Goal: Task Accomplishment & Management: Complete application form

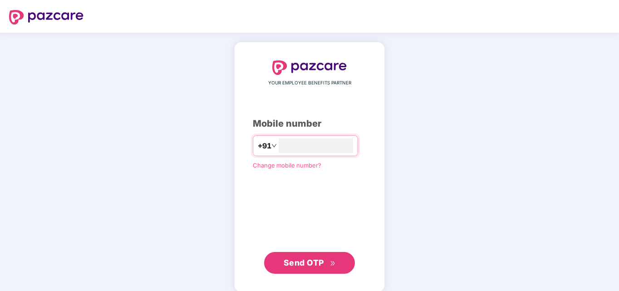
scroll to position [10, 0]
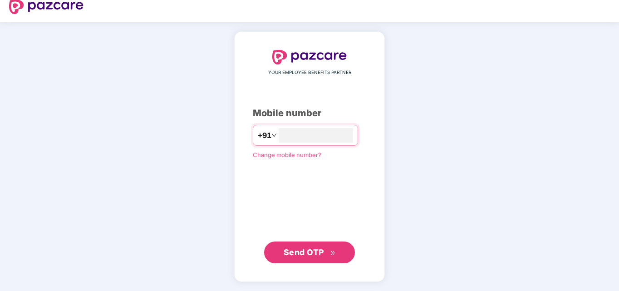
type input "*"
type input "**********"
click at [319, 248] on span "Send OTP" at bounding box center [303, 252] width 40 height 10
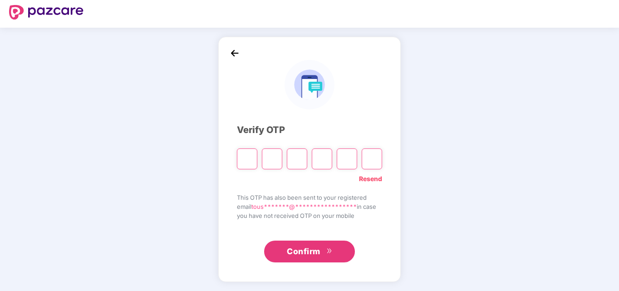
scroll to position [5, 0]
paste input "*"
type input "*"
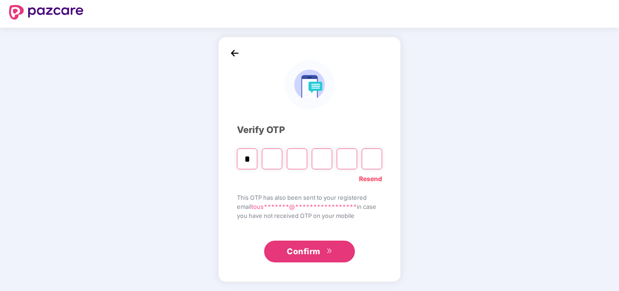
type input "*"
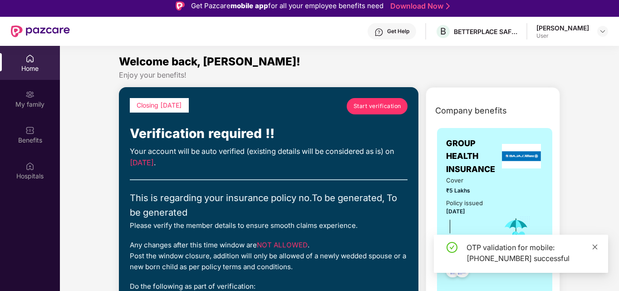
click at [596, 245] on icon "close" at bounding box center [594, 247] width 6 height 6
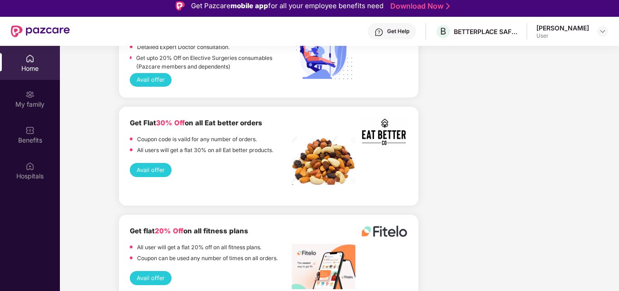
scroll to position [1738, 0]
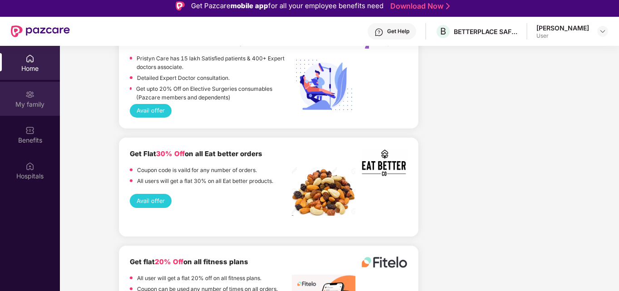
click at [45, 98] on div "My family" at bounding box center [30, 99] width 60 height 34
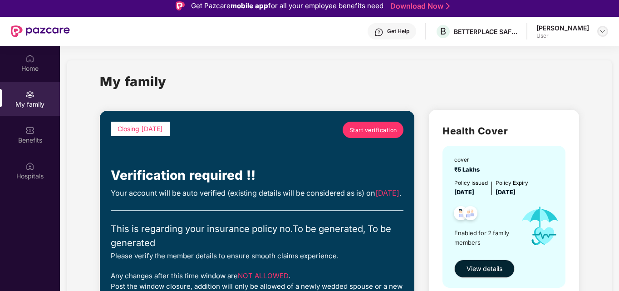
click at [602, 32] on img at bounding box center [602, 31] width 7 height 7
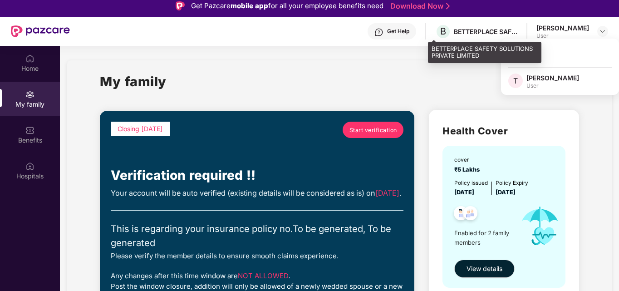
click at [472, 31] on div "BETTERPLACE SAFETY SOLUTIONS PRIVATE LIMITED" at bounding box center [485, 31] width 63 height 9
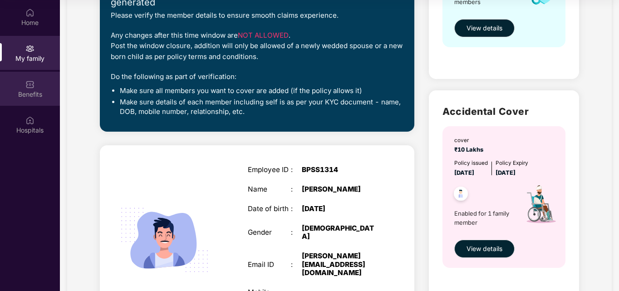
scroll to position [194, 0]
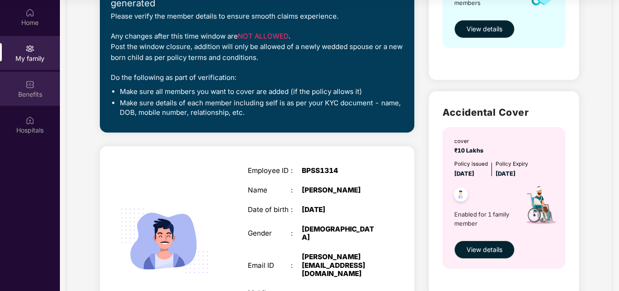
click at [43, 95] on div "Benefits" at bounding box center [30, 94] width 60 height 9
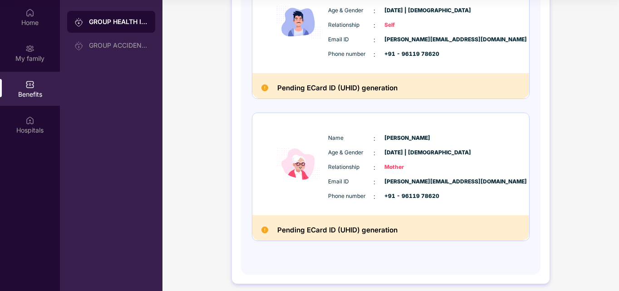
scroll to position [163, 0]
click at [25, 127] on div "Hospitals" at bounding box center [30, 130] width 60 height 9
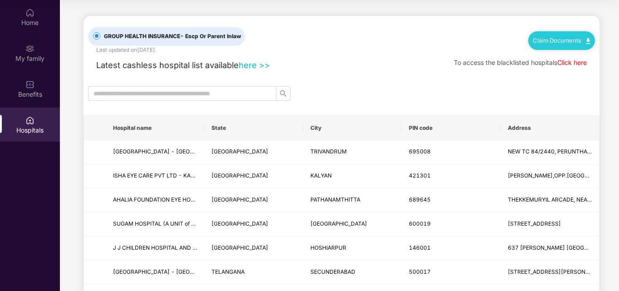
scroll to position [0, 0]
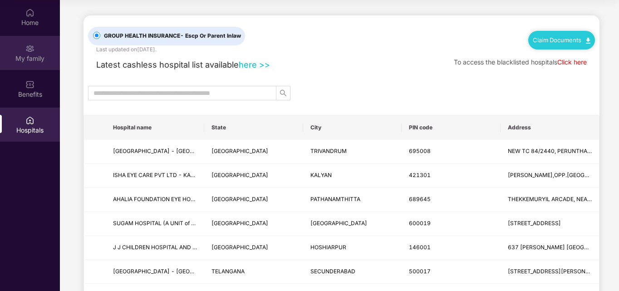
click at [33, 57] on div "My family" at bounding box center [30, 58] width 60 height 9
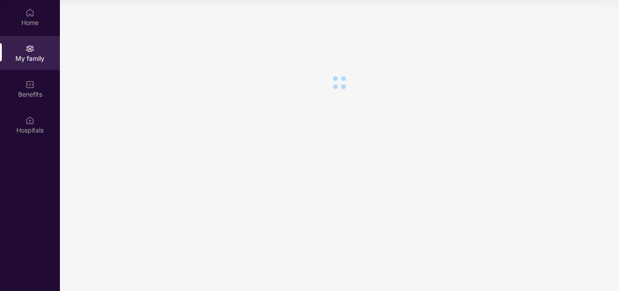
scroll to position [0, 0]
click at [31, 25] on div "Home" at bounding box center [30, 22] width 60 height 9
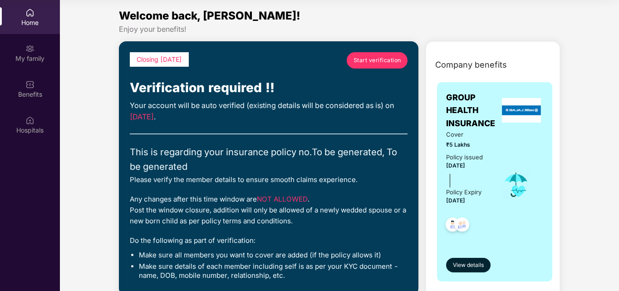
click at [371, 60] on span "Start verification" at bounding box center [377, 60] width 48 height 9
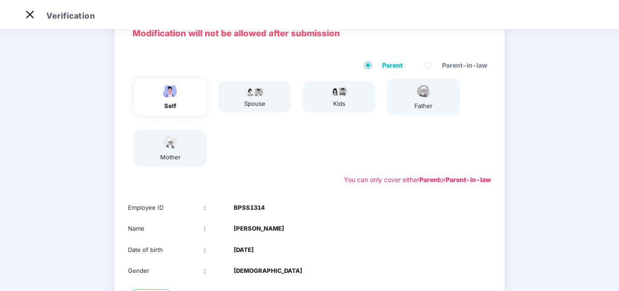
scroll to position [144, 0]
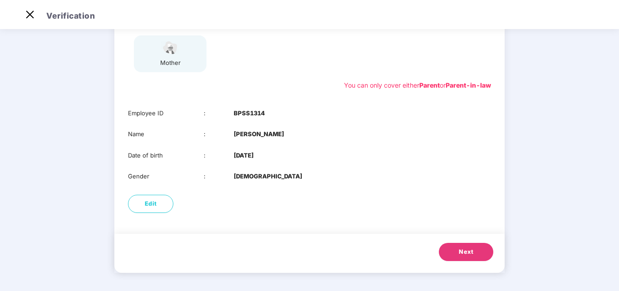
click at [462, 259] on button "Next" at bounding box center [466, 252] width 54 height 18
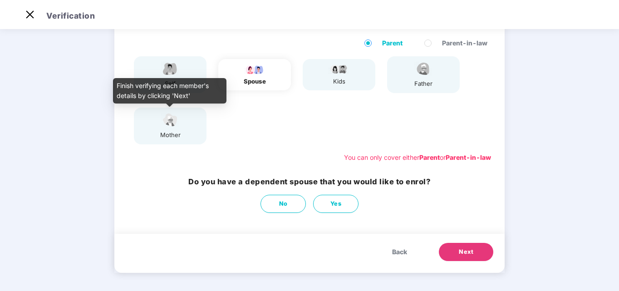
click at [162, 127] on img at bounding box center [170, 120] width 23 height 16
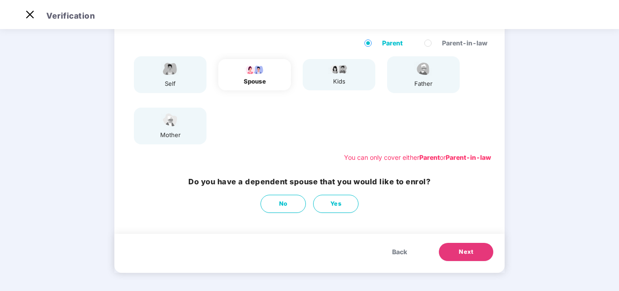
click at [397, 254] on span "Back" at bounding box center [399, 252] width 15 height 10
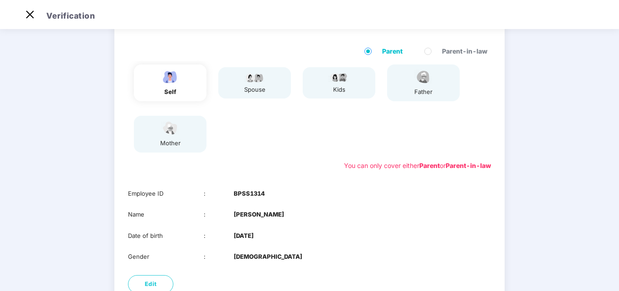
scroll to position [62, 0]
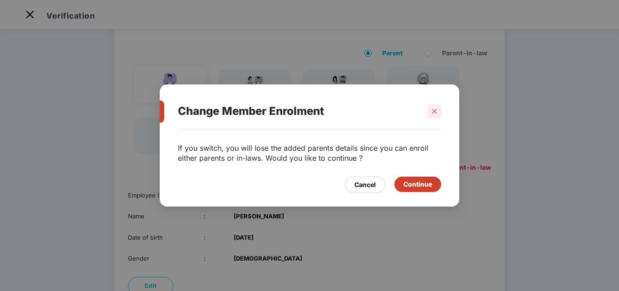
click at [435, 107] on div at bounding box center [434, 111] width 14 height 14
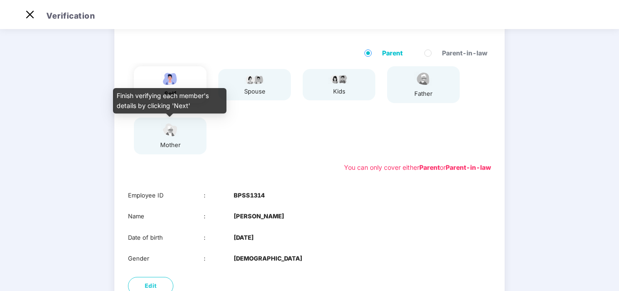
click at [176, 134] on img at bounding box center [170, 130] width 23 height 16
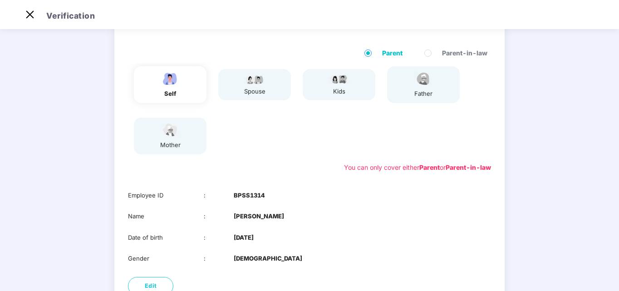
scroll to position [144, 0]
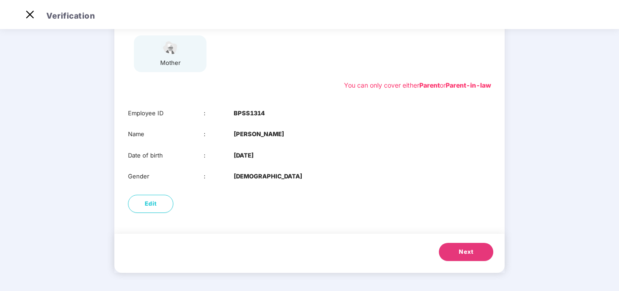
click at [156, 213] on div "Edit" at bounding box center [309, 203] width 390 height 27
click at [156, 209] on button "Edit" at bounding box center [150, 204] width 45 height 18
select select "****"
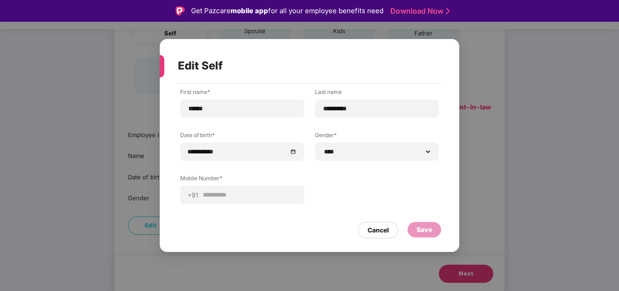
scroll to position [22, 0]
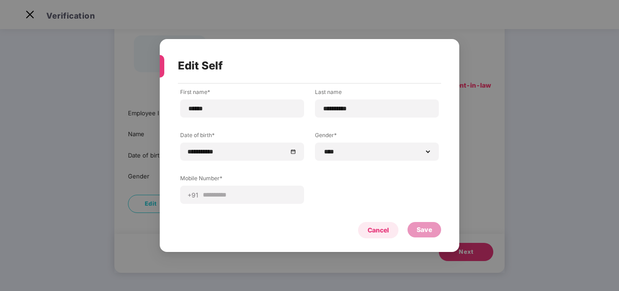
click at [379, 229] on div "Cancel" at bounding box center [377, 230] width 21 height 10
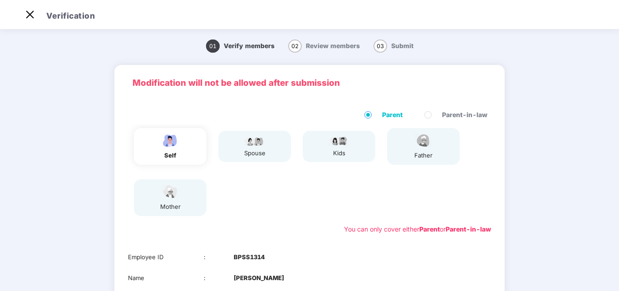
scroll to position [144, 0]
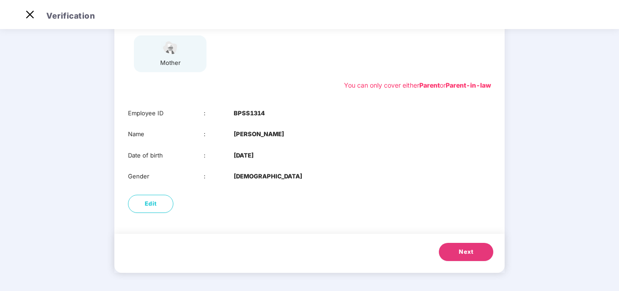
click at [465, 248] on span "Next" at bounding box center [466, 251] width 15 height 9
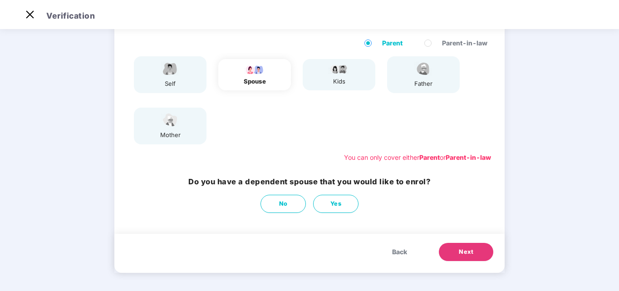
scroll to position [72, 0]
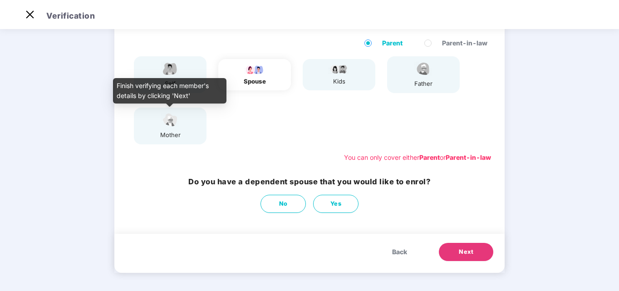
click at [172, 133] on div "mother" at bounding box center [170, 135] width 23 height 10
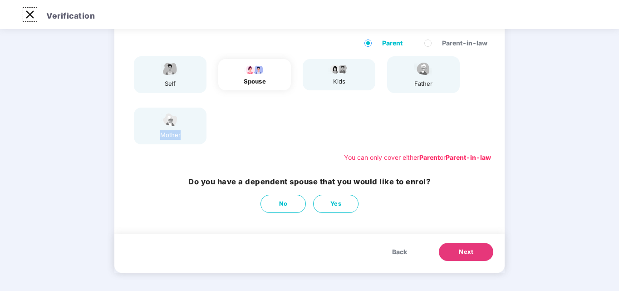
click at [32, 13] on img at bounding box center [30, 14] width 15 height 15
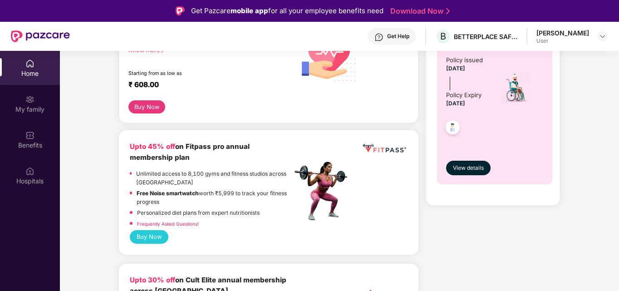
scroll to position [331, 0]
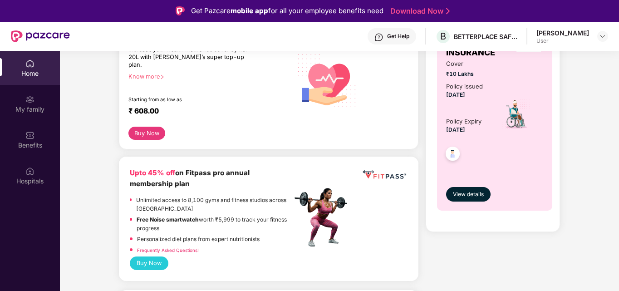
click at [389, 36] on div "Get Help" at bounding box center [398, 36] width 22 height 7
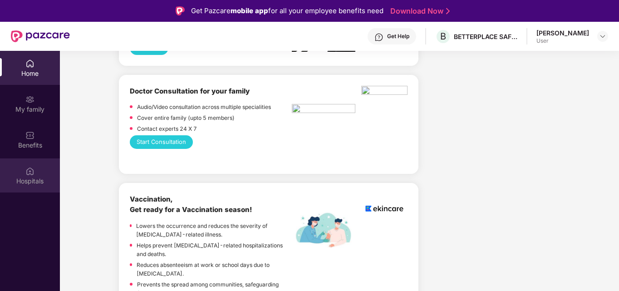
scroll to position [672, 0]
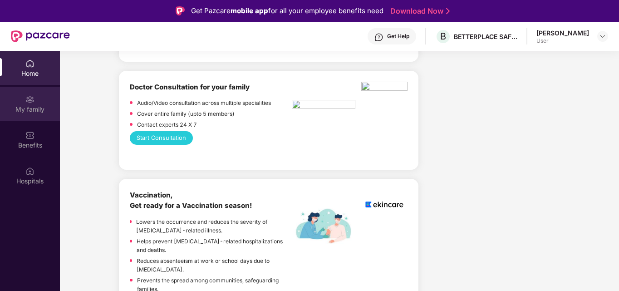
click at [40, 105] on div "My family" at bounding box center [30, 109] width 60 height 9
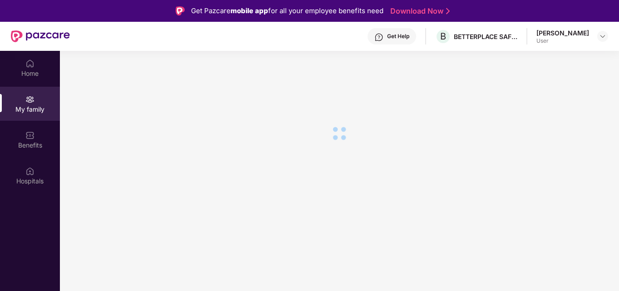
scroll to position [0, 0]
click at [36, 143] on div "Benefits" at bounding box center [30, 145] width 60 height 9
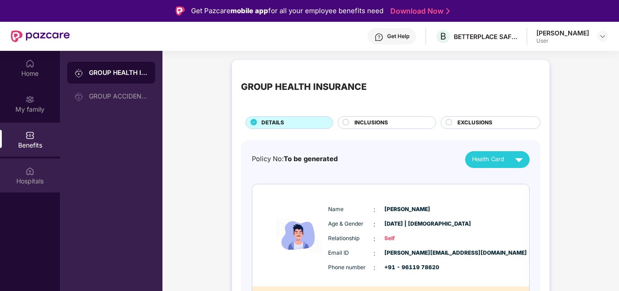
click at [37, 170] on div "Hospitals" at bounding box center [30, 175] width 60 height 34
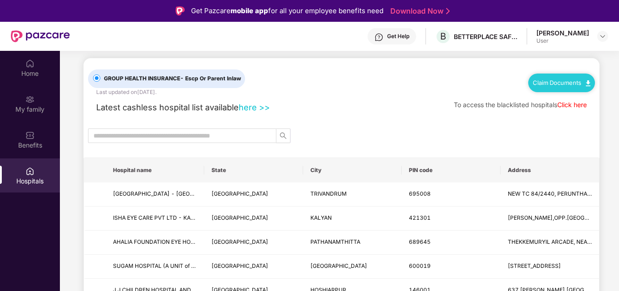
scroll to position [10, 0]
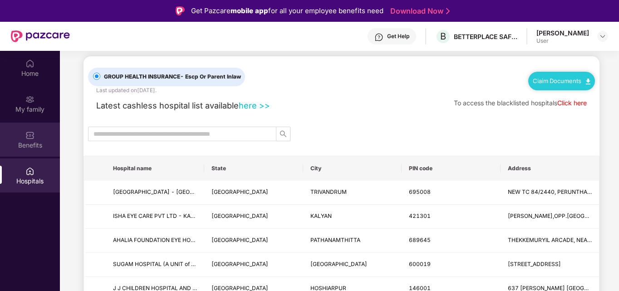
click at [42, 146] on div "Benefits" at bounding box center [30, 145] width 60 height 9
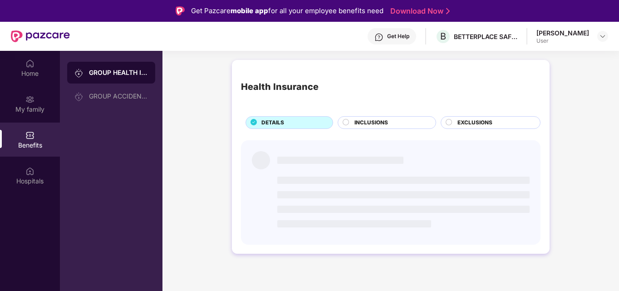
scroll to position [0, 0]
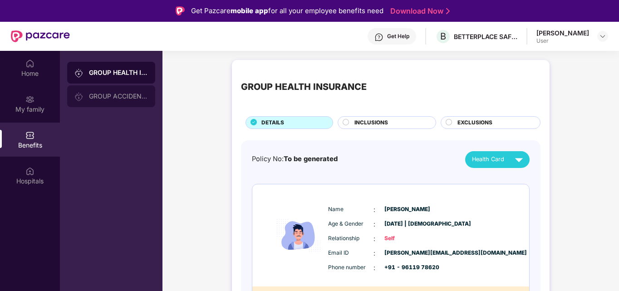
click at [109, 92] on div "GROUP ACCIDENTAL INSURANCE" at bounding box center [111, 96] width 88 height 22
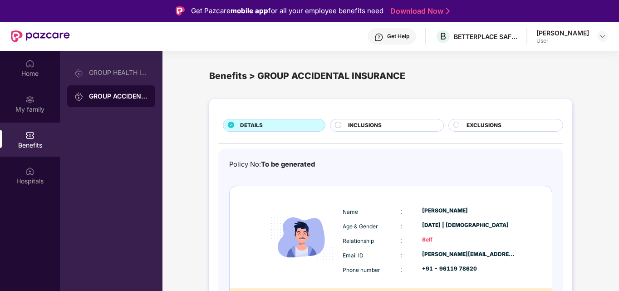
scroll to position [29, 0]
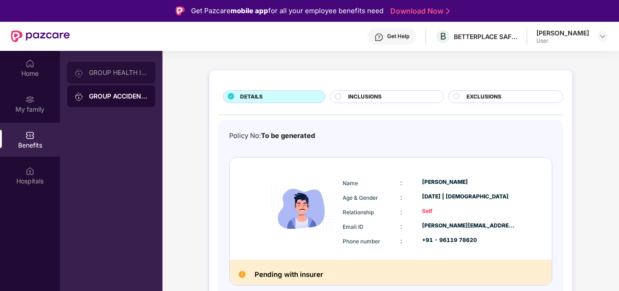
click at [114, 77] on div "GROUP HEALTH INSURANCE" at bounding box center [111, 73] width 88 height 22
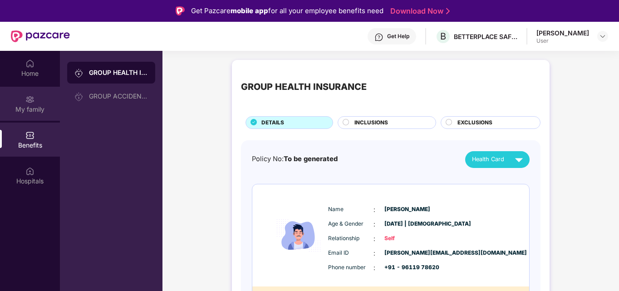
click at [31, 111] on div "My family" at bounding box center [30, 109] width 60 height 9
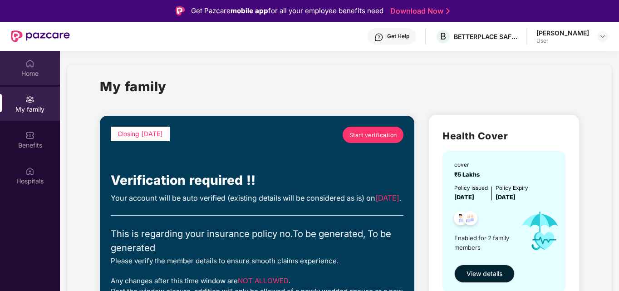
click at [24, 80] on div "Home" at bounding box center [30, 68] width 60 height 34
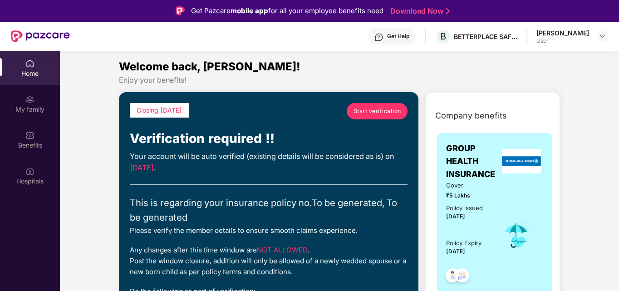
scroll to position [34, 0]
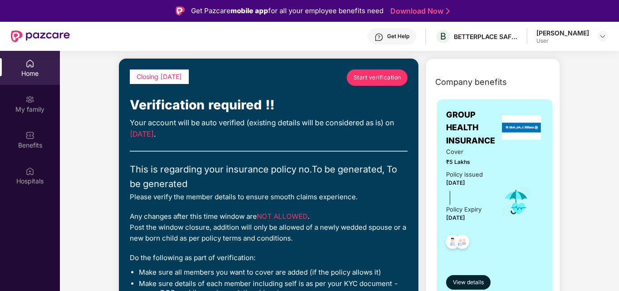
click at [380, 79] on span "Start verification" at bounding box center [377, 77] width 48 height 9
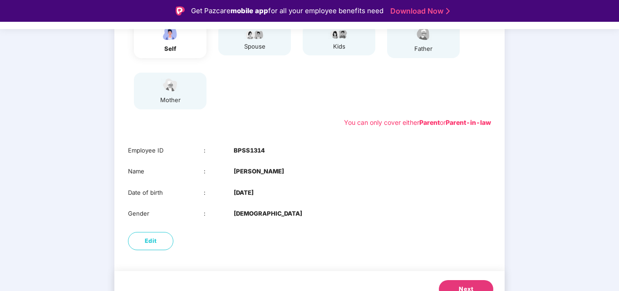
scroll to position [144, 0]
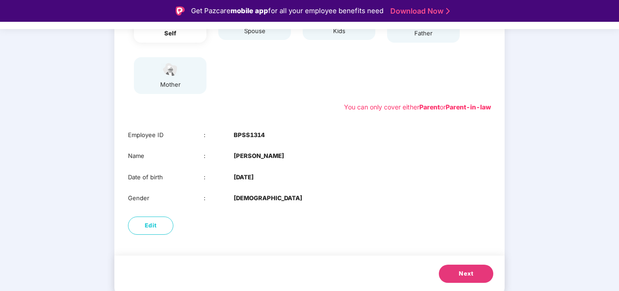
click at [471, 270] on span "Next" at bounding box center [466, 273] width 15 height 9
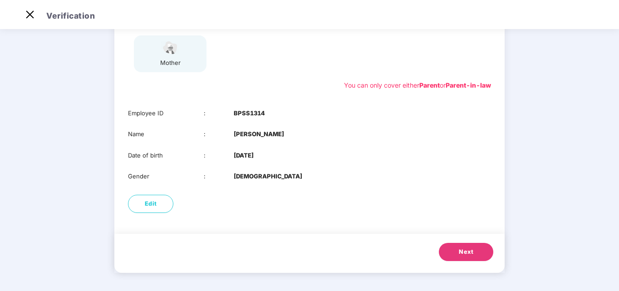
scroll to position [72, 0]
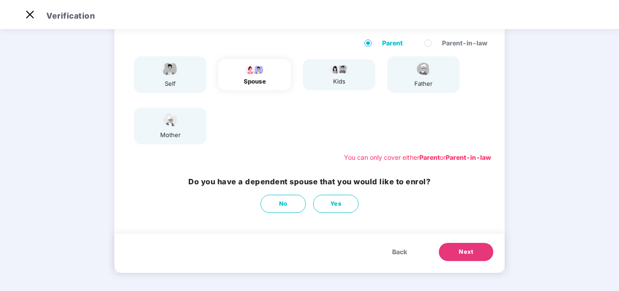
click at [392, 254] on span "Back" at bounding box center [399, 252] width 15 height 10
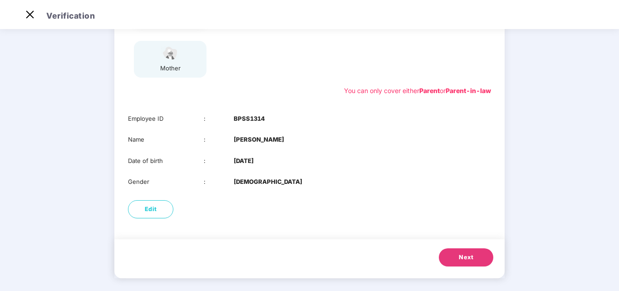
scroll to position [144, 0]
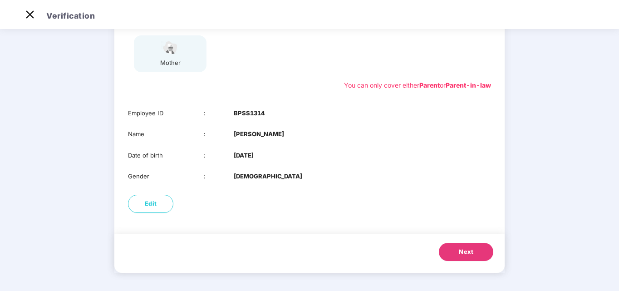
click at [472, 250] on span "Next" at bounding box center [466, 251] width 15 height 9
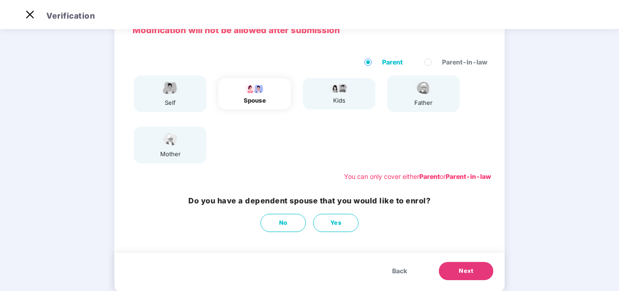
scroll to position [52, 0]
click at [293, 219] on button "No" at bounding box center [282, 223] width 45 height 18
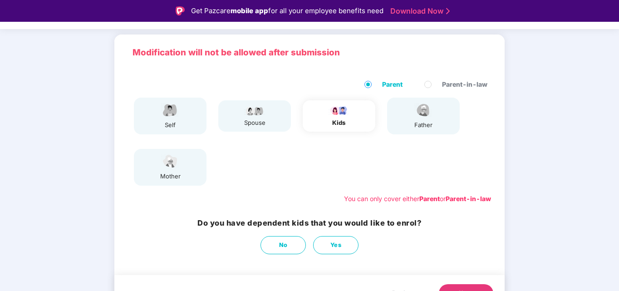
scroll to position [72, 0]
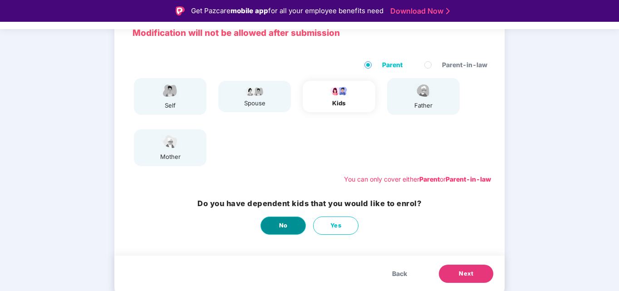
click at [277, 226] on button "No" at bounding box center [282, 225] width 45 height 18
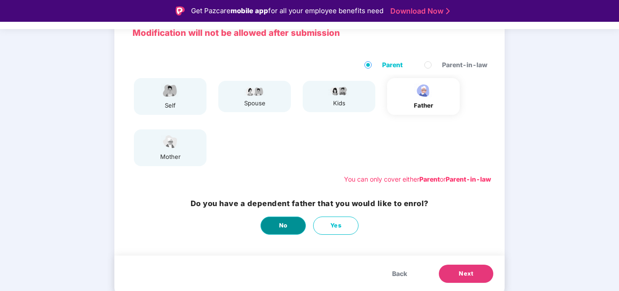
click at [277, 226] on button "No" at bounding box center [282, 225] width 45 height 18
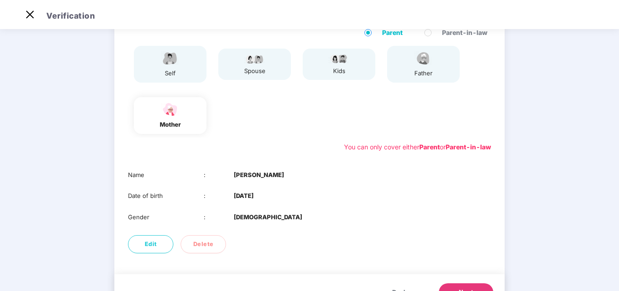
scroll to position [122, 0]
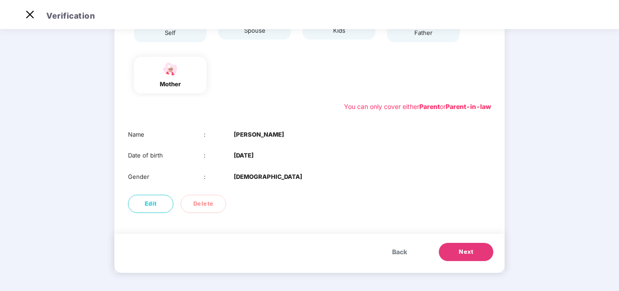
click at [464, 248] on span "Next" at bounding box center [466, 251] width 15 height 9
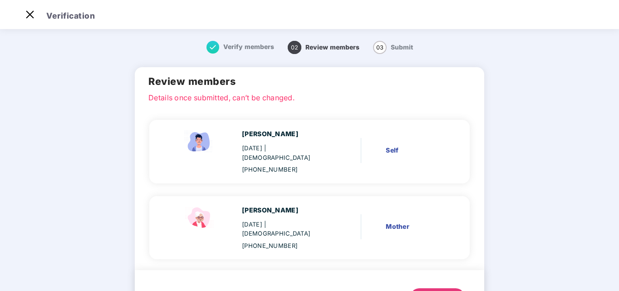
scroll to position [26, 0]
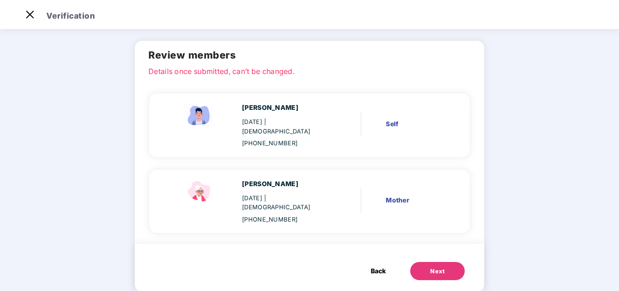
click at [448, 262] on button "Next" at bounding box center [437, 271] width 54 height 18
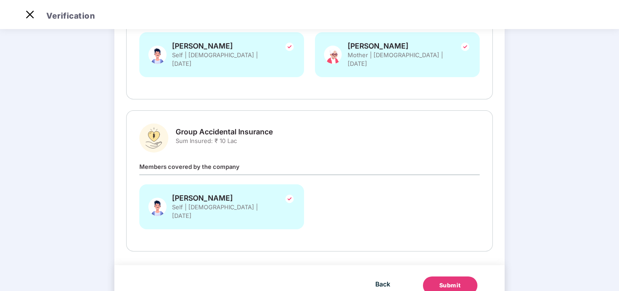
scroll to position [194, 0]
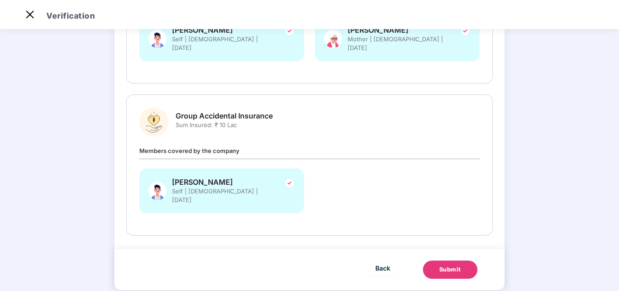
click at [459, 265] on div "Submit" at bounding box center [450, 269] width 22 height 9
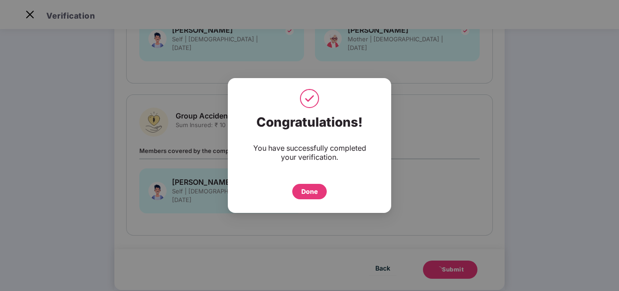
click at [315, 193] on div "Done" at bounding box center [309, 191] width 16 height 10
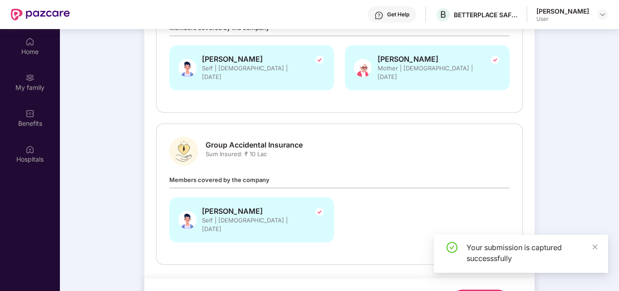
scroll to position [51, 0]
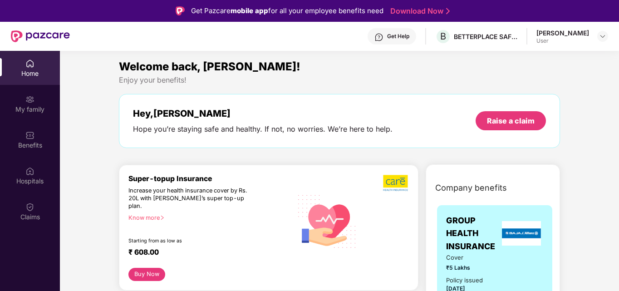
click at [559, 37] on div "[PERSON_NAME]" at bounding box center [562, 33] width 53 height 9
click at [25, 106] on div "My family" at bounding box center [30, 109] width 60 height 9
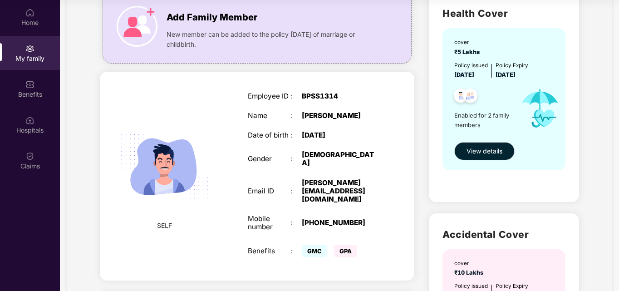
scroll to position [72, 0]
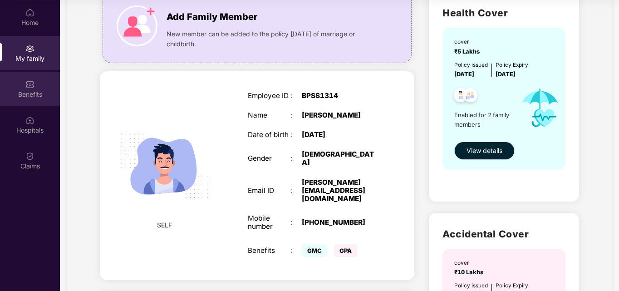
click at [26, 98] on div "Benefits" at bounding box center [30, 94] width 60 height 9
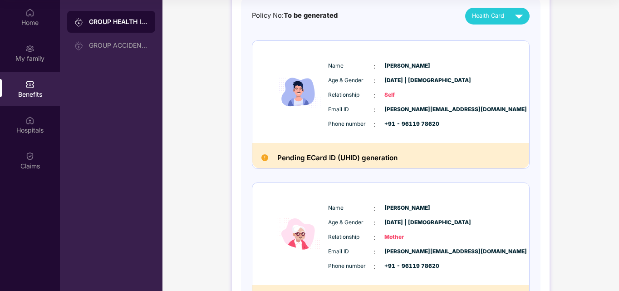
scroll to position [169, 0]
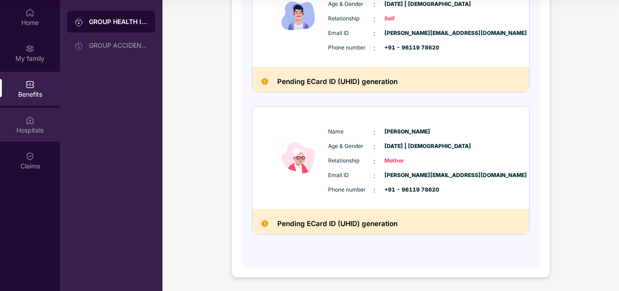
click at [37, 136] on div "Hospitals" at bounding box center [30, 124] width 60 height 34
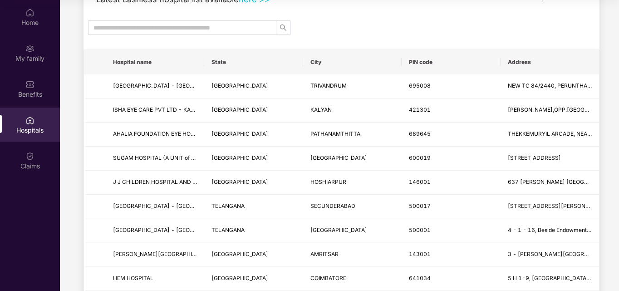
scroll to position [68, 0]
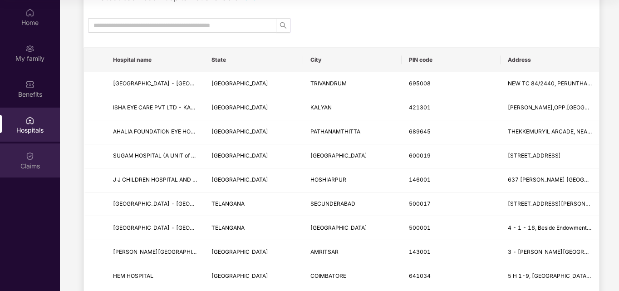
click at [28, 165] on div "Claims" at bounding box center [30, 165] width 60 height 9
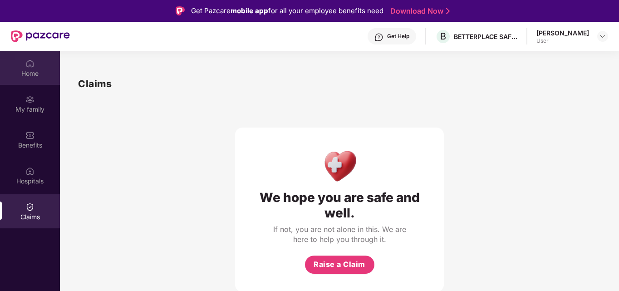
click at [24, 75] on div "Home" at bounding box center [30, 73] width 60 height 9
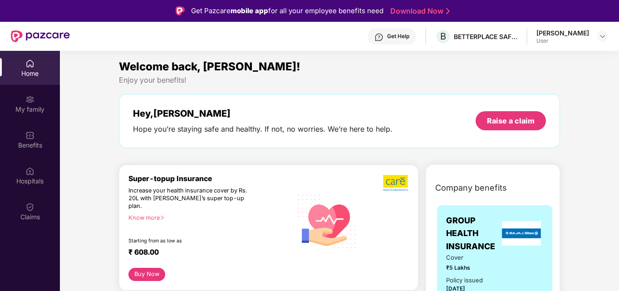
click at [560, 35] on div "[PERSON_NAME]" at bounding box center [562, 33] width 53 height 9
click at [601, 36] on img at bounding box center [602, 36] width 7 height 7
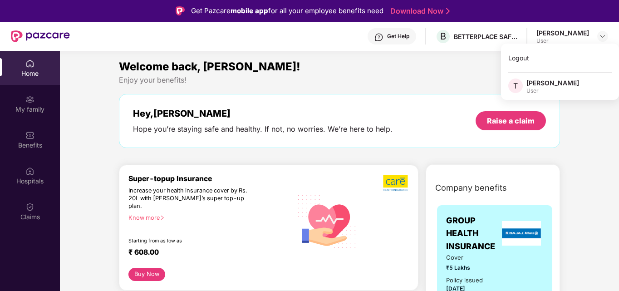
click at [444, 73] on div "Welcome back, [PERSON_NAME]!" at bounding box center [339, 66] width 441 height 17
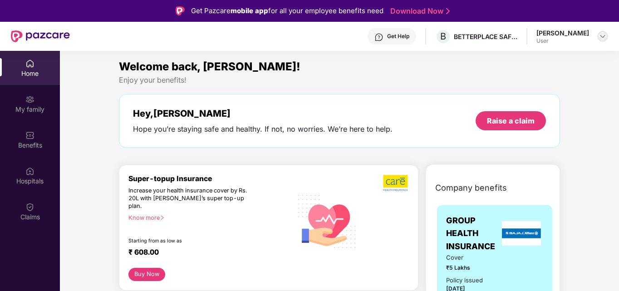
click at [605, 34] on img at bounding box center [602, 36] width 7 height 7
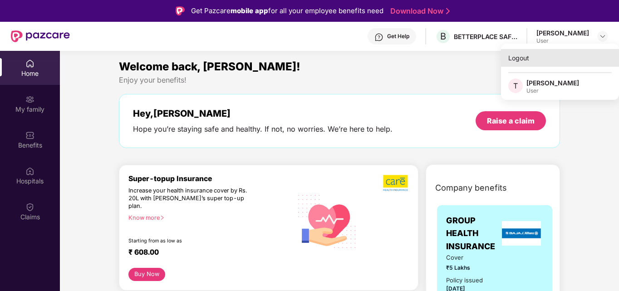
click at [519, 64] on div "Logout" at bounding box center [560, 58] width 118 height 18
